Goal: Register for event/course

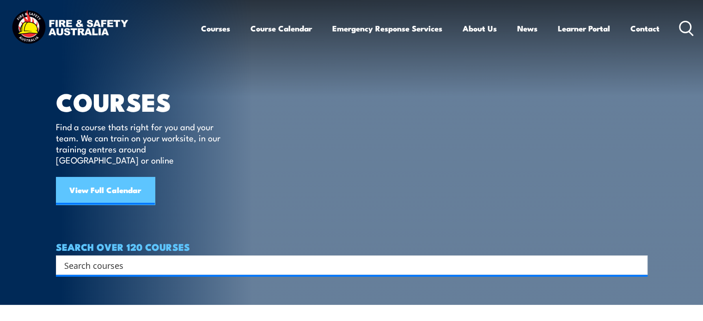
click at [130, 178] on link "View Full Calendar" at bounding box center [105, 191] width 99 height 28
click at [129, 258] on input "Search input" at bounding box center [345, 265] width 563 height 14
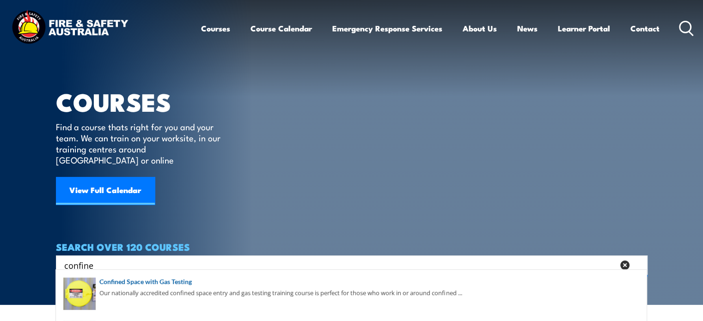
type input "confined"
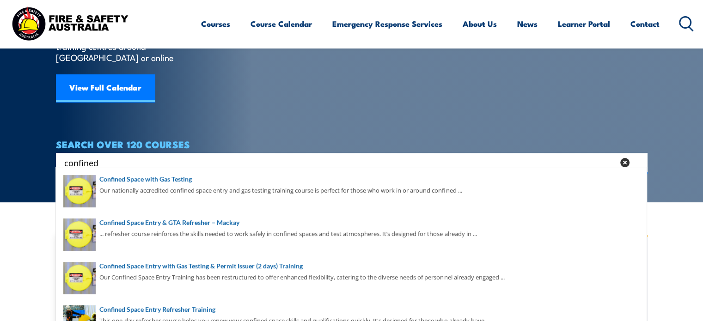
scroll to position [111, 0]
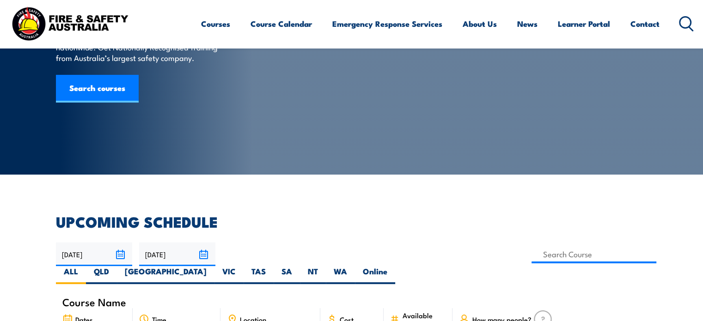
scroll to position [78, 0]
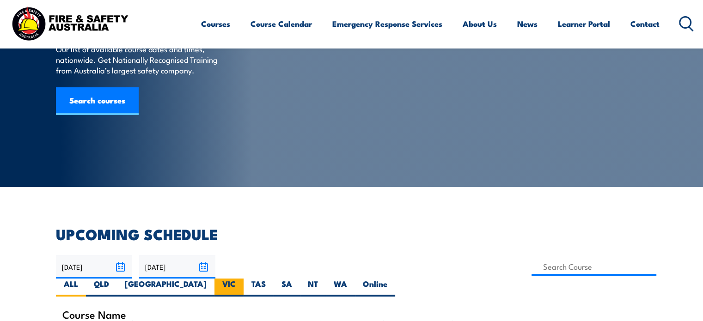
click at [244, 279] on label "VIC" at bounding box center [228, 288] width 29 height 18
click at [242, 279] on input "VIC" at bounding box center [239, 282] width 6 height 6
radio input "true"
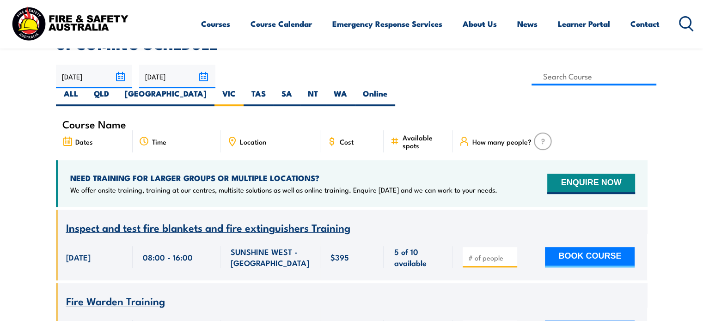
scroll to position [250, 0]
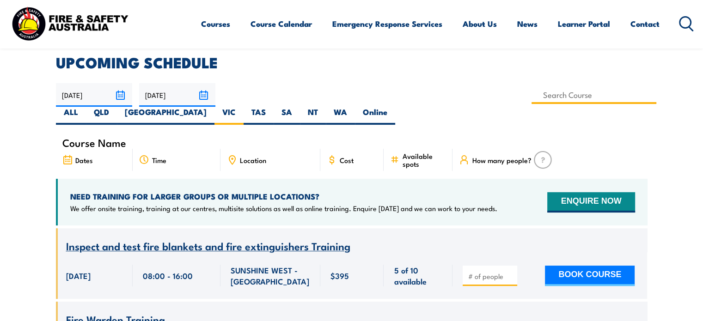
click at [532, 98] on input at bounding box center [594, 95] width 125 height 18
type input "Confined Space Entry with Gas Testing & Permit Issuer (2 days) Training"
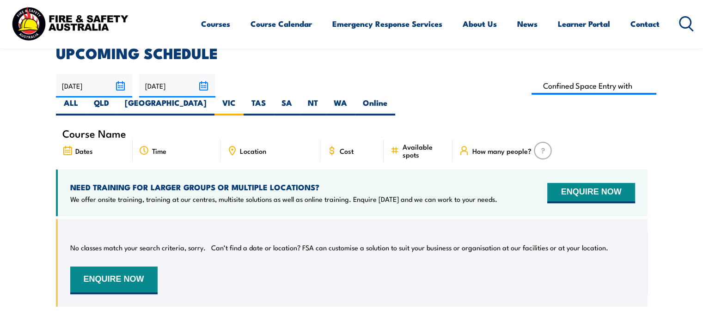
scroll to position [250, 0]
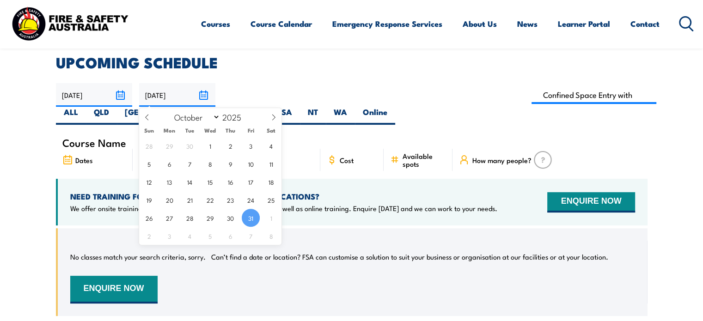
click at [204, 97] on input "31/10/2025" at bounding box center [177, 95] width 76 height 24
click at [216, 116] on select "January February March April May June July August September October November De…" at bounding box center [195, 117] width 50 height 12
select select "10"
click at [170, 111] on select "January February March April May June July August September October November De…" at bounding box center [195, 117] width 50 height 12
click at [150, 235] on span "30" at bounding box center [149, 236] width 18 height 18
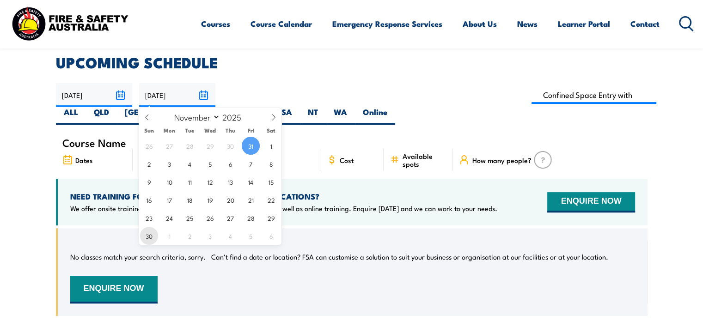
type input "30/11/2025"
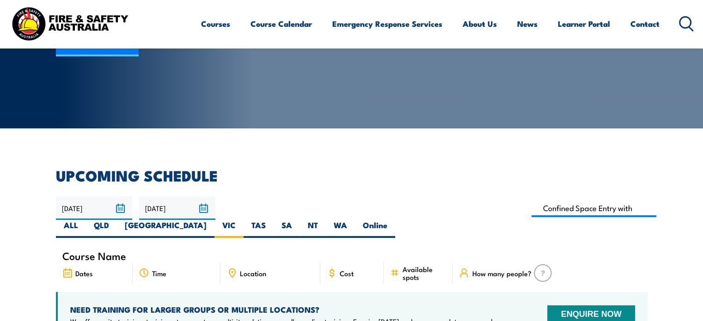
scroll to position [134, 0]
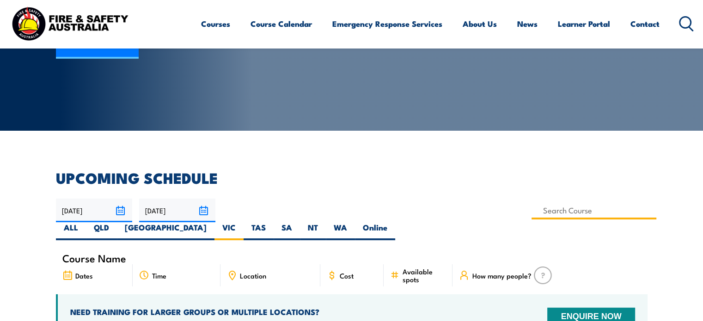
click at [532, 214] on input at bounding box center [594, 211] width 125 height 18
click at [532, 213] on input at bounding box center [594, 211] width 125 height 18
type input "Confined Space with Gas Testing"
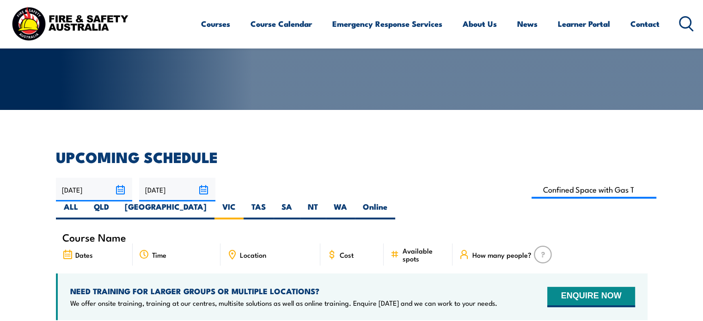
scroll to position [183, 0]
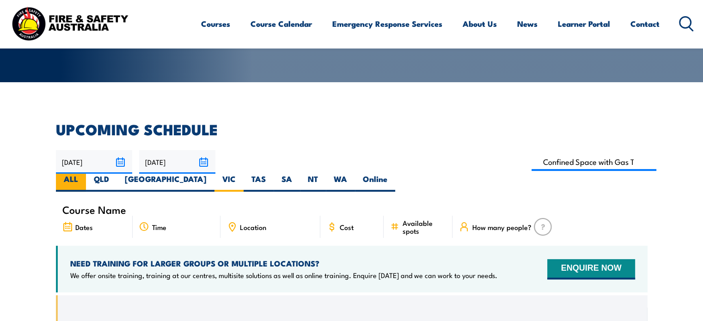
click at [86, 174] on label "ALL" at bounding box center [71, 183] width 30 height 18
click at [84, 174] on input "ALL" at bounding box center [81, 177] width 6 height 6
radio input "true"
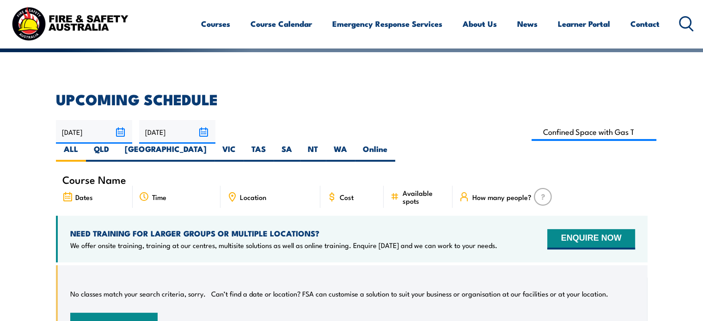
scroll to position [181, 0]
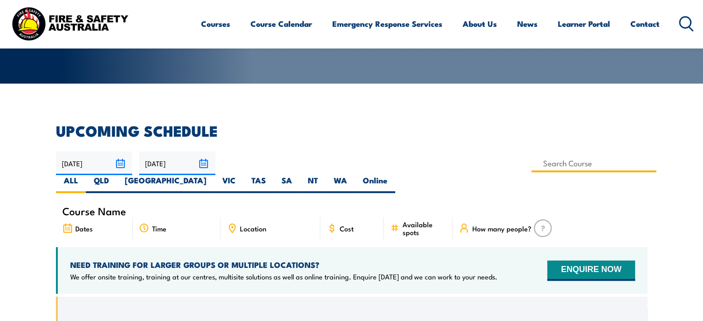
click at [532, 166] on input at bounding box center [594, 163] width 125 height 18
click at [532, 164] on input "Confined Space with Gas Testing" at bounding box center [594, 163] width 125 height 18
type input "Confined Space Entry with Gas Testing & Permit Issuer (2 days) Training"
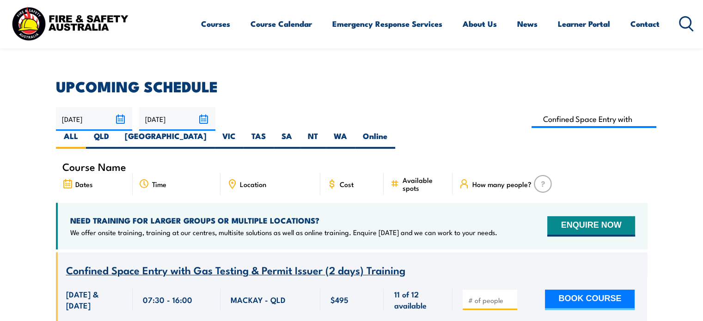
scroll to position [220, 0]
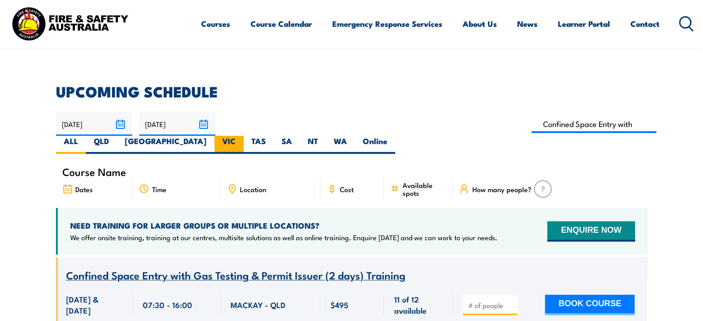
click at [244, 136] on label "VIC" at bounding box center [228, 145] width 29 height 18
click at [242, 136] on input "VIC" at bounding box center [239, 139] width 6 height 6
radio input "true"
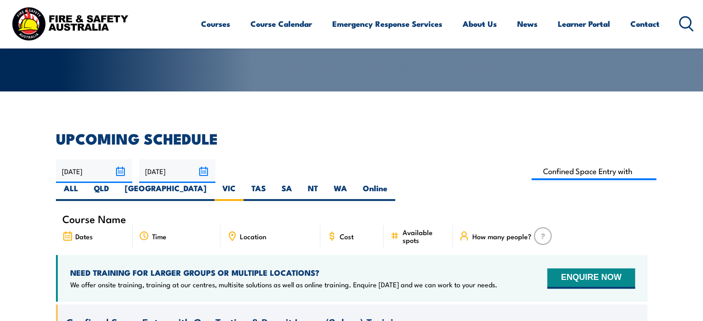
scroll to position [172, 0]
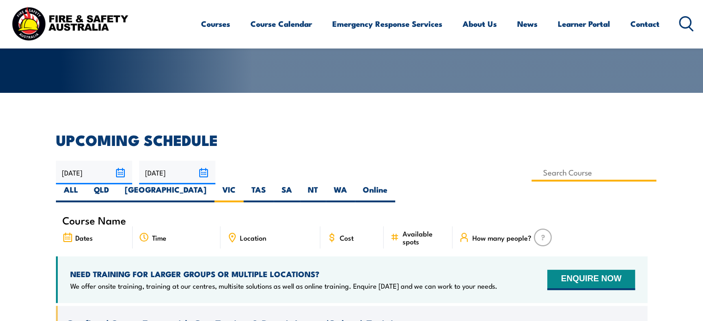
click at [532, 173] on input at bounding box center [594, 173] width 125 height 18
type input "Confined Space Entry with Gas Testing & Permit Issuer (2 days) Training"
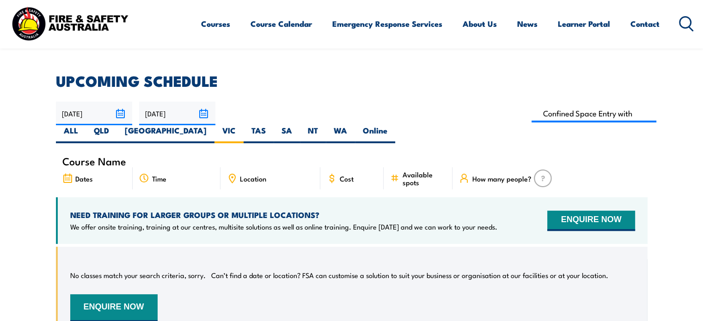
scroll to position [222, 0]
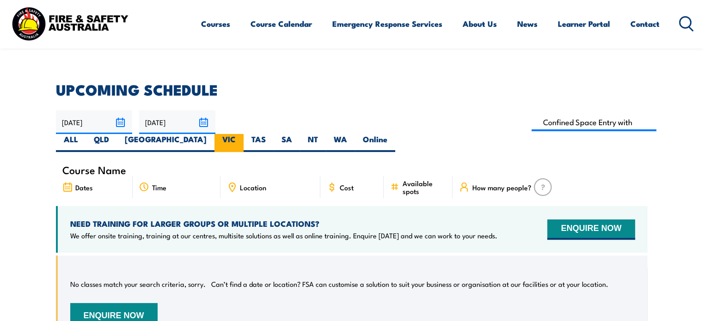
click at [244, 134] on label "VIC" at bounding box center [228, 143] width 29 height 18
click at [242, 134] on input "VIC" at bounding box center [239, 137] width 6 height 6
click at [203, 122] on input "[DATE]" at bounding box center [177, 122] width 76 height 24
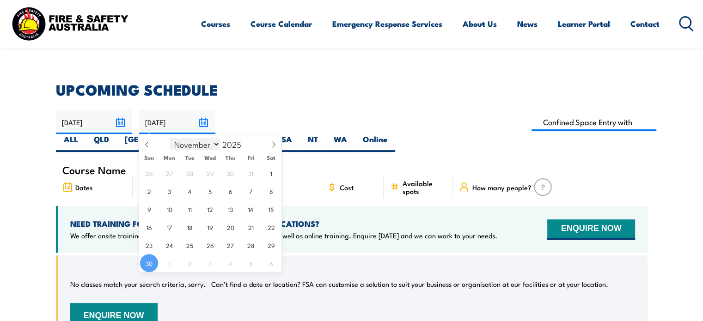
click at [218, 143] on select "January February March April May June July August September October November De…" at bounding box center [195, 144] width 50 height 12
select select "8"
click at [170, 138] on select "January February March April May June July August September October November De…" at bounding box center [195, 144] width 50 height 12
click at [187, 242] on span "30" at bounding box center [190, 245] width 18 height 18
type input "[DATE]"
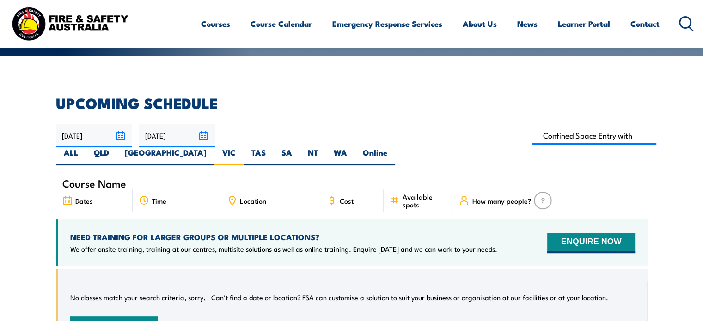
scroll to position [213, 0]
